Goal: Register for event/course

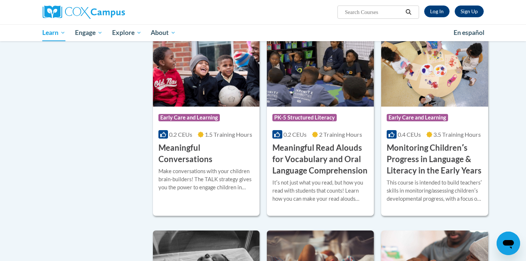
scroll to position [1166, 0]
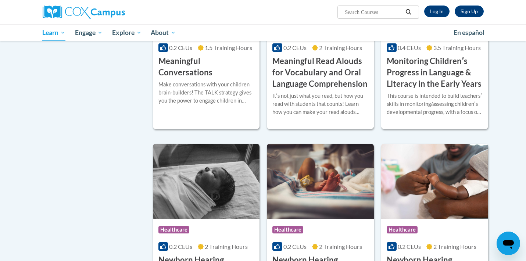
click at [448, 73] on h3 "Monitoring Childrenʹs Progress in Language & Literacy in the Early Years" at bounding box center [435, 73] width 96 height 34
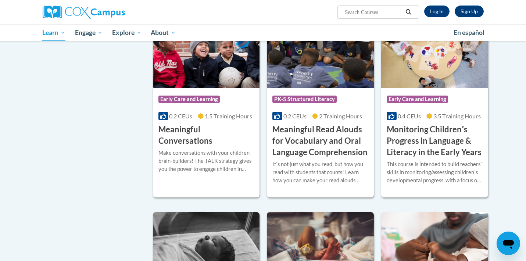
scroll to position [1148, 0]
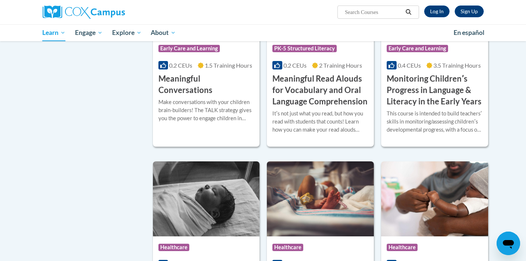
click at [410, 107] on h3 "Monitoring Childrenʹs Progress in Language & Literacy in the Early Years" at bounding box center [435, 90] width 96 height 34
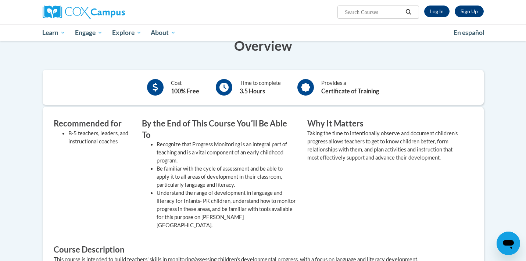
scroll to position [318, 0]
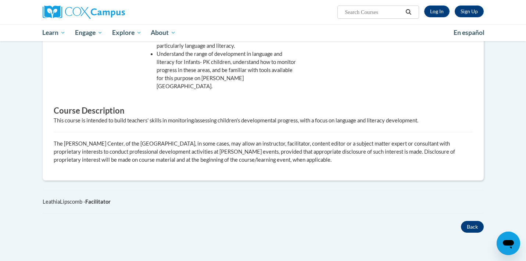
click at [468, 221] on button "Back" at bounding box center [472, 227] width 23 height 12
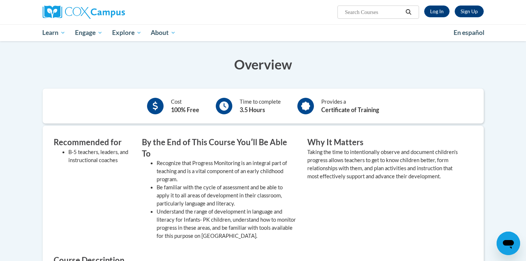
scroll to position [134, 0]
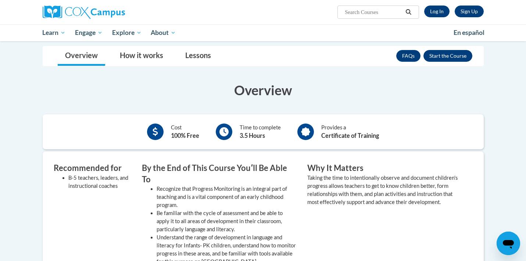
click at [445, 55] on button "Enroll" at bounding box center [448, 56] width 49 height 12
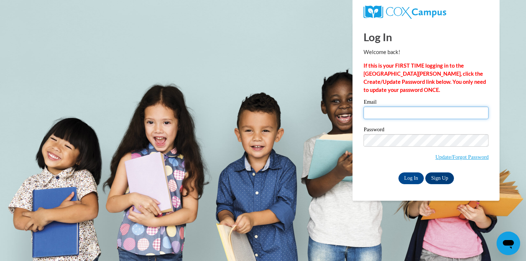
type input "rscaggs3@ivytech.edu"
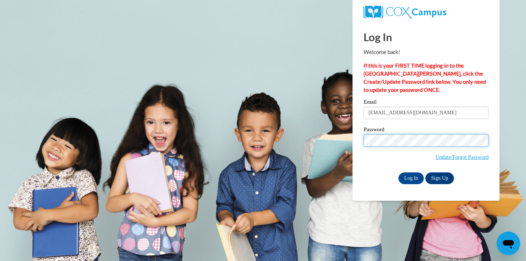
click at [411, 177] on input "Log In" at bounding box center [412, 178] width 26 height 12
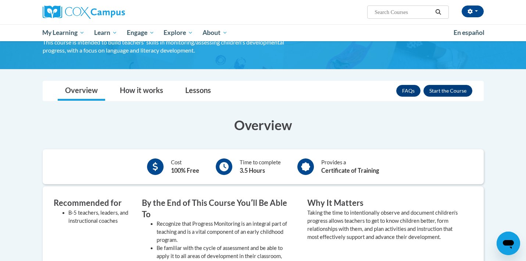
scroll to position [104, 0]
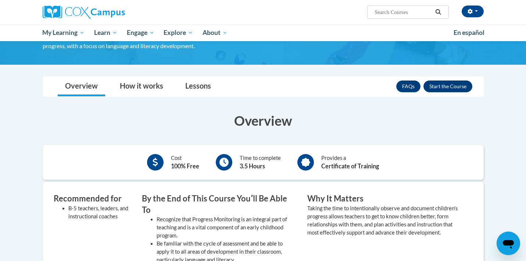
click at [444, 81] on button "Enroll" at bounding box center [448, 87] width 49 height 12
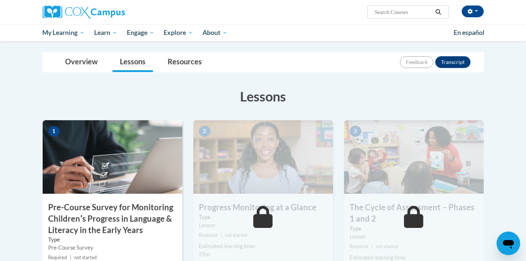
scroll to position [139, 0]
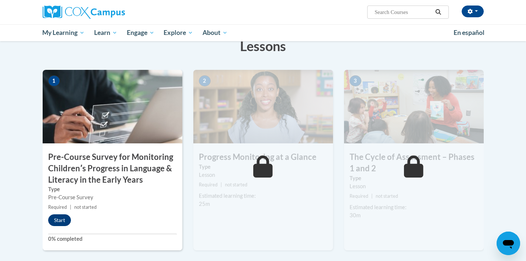
click at [55, 222] on button "Start" at bounding box center [59, 220] width 23 height 12
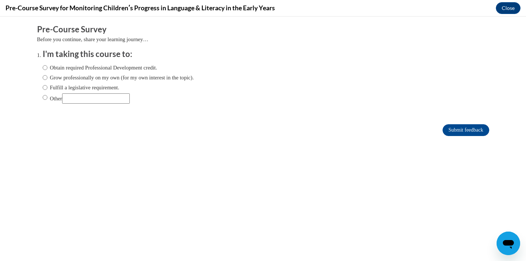
scroll to position [0, 0]
click at [133, 67] on label "Obtain required Professional Development credit." at bounding box center [100, 68] width 115 height 8
click at [47, 67] on input "Obtain required Professional Development credit." at bounding box center [45, 68] width 5 height 8
radio input "true"
click at [450, 131] on input "Submit feedback" at bounding box center [466, 130] width 46 height 12
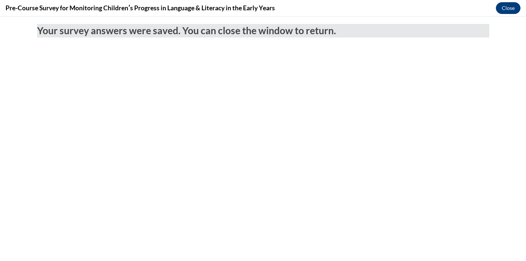
click at [510, 13] on button "Close" at bounding box center [508, 8] width 25 height 12
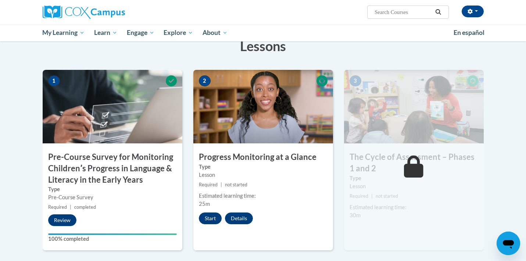
click at [209, 218] on button "Start" at bounding box center [210, 219] width 23 height 12
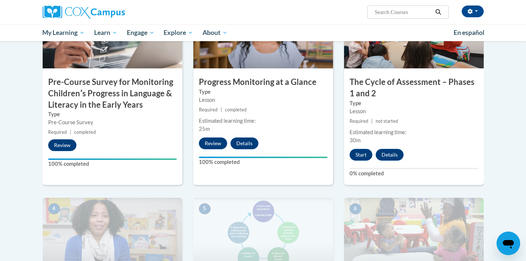
scroll to position [217, 0]
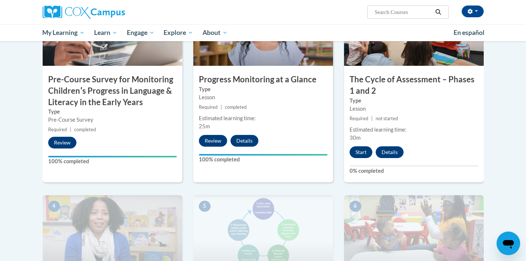
click at [366, 155] on button "Start" at bounding box center [361, 152] width 23 height 12
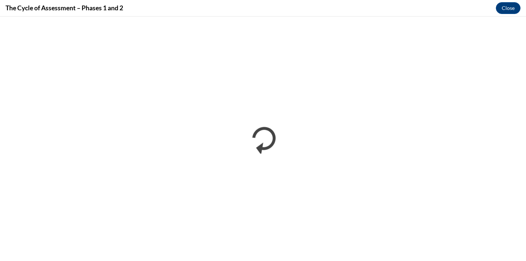
scroll to position [0, 0]
click at [325, 7] on div "The Cycle of Assessment – Phases 1 and 2 Close" at bounding box center [263, 8] width 526 height 17
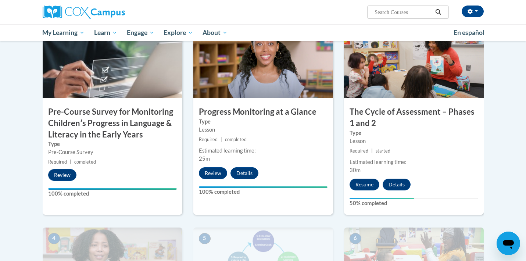
scroll to position [186, 0]
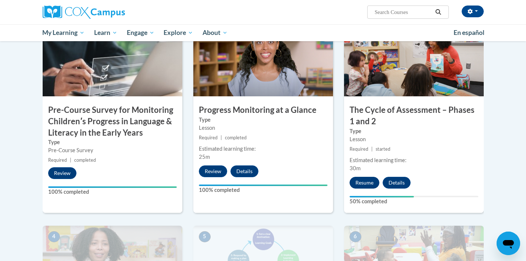
click at [371, 177] on button "Resume" at bounding box center [365, 183] width 30 height 12
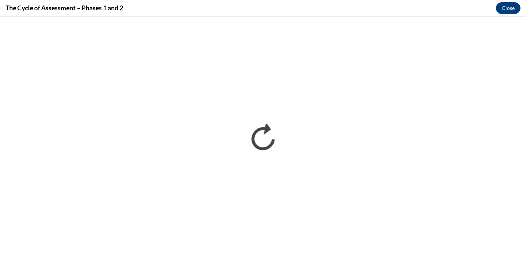
scroll to position [0, 0]
